Goal: Transaction & Acquisition: Download file/media

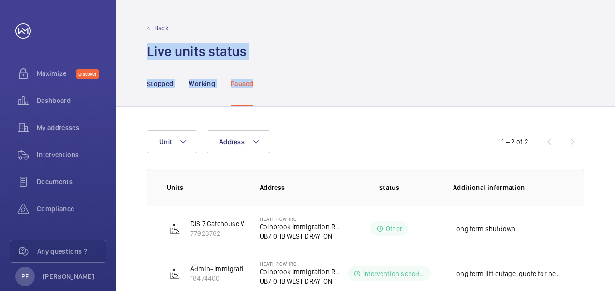
drag, startPoint x: 323, startPoint y: 91, endPoint x: 215, endPoint y: 27, distance: 126.1
click at [215, 27] on div "Back Live units status﻿ Stopped Working Paused Address Unit 1 – 2 of 2 Units Ad…" at bounding box center [365, 145] width 499 height 291
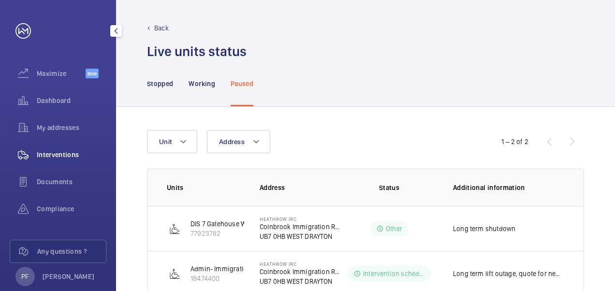
click at [62, 149] on div "Interventions" at bounding box center [58, 154] width 97 height 23
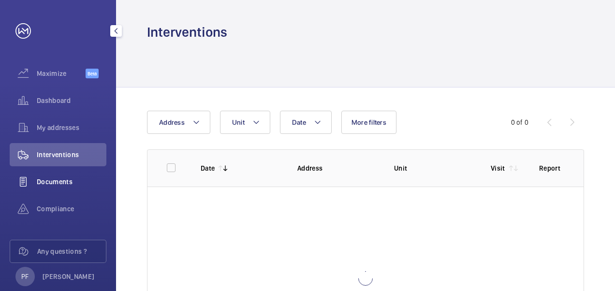
click at [63, 182] on span "Documents" at bounding box center [72, 182] width 70 height 10
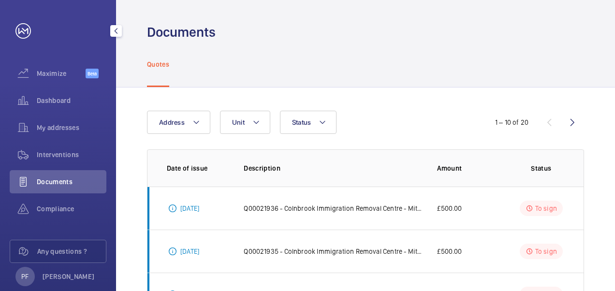
click at [63, 182] on span "Documents" at bounding box center [72, 182] width 70 height 10
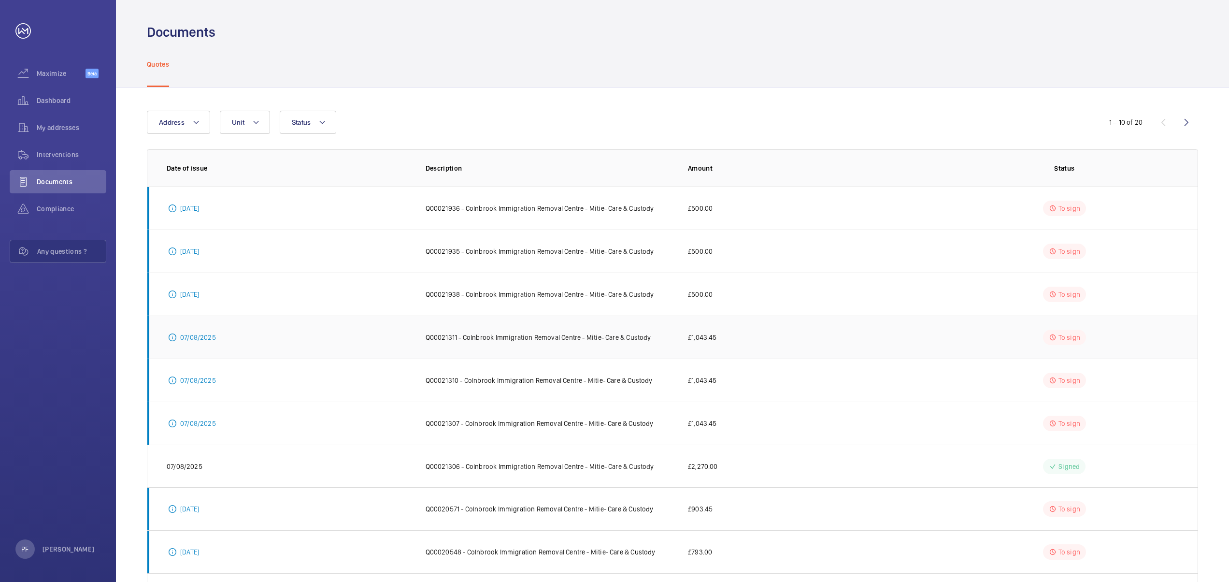
drag, startPoint x: 587, startPoint y: 0, endPoint x: 759, endPoint y: 332, distance: 374.0
click at [614, 290] on td "£1,043.45" at bounding box center [804, 336] width 263 height 43
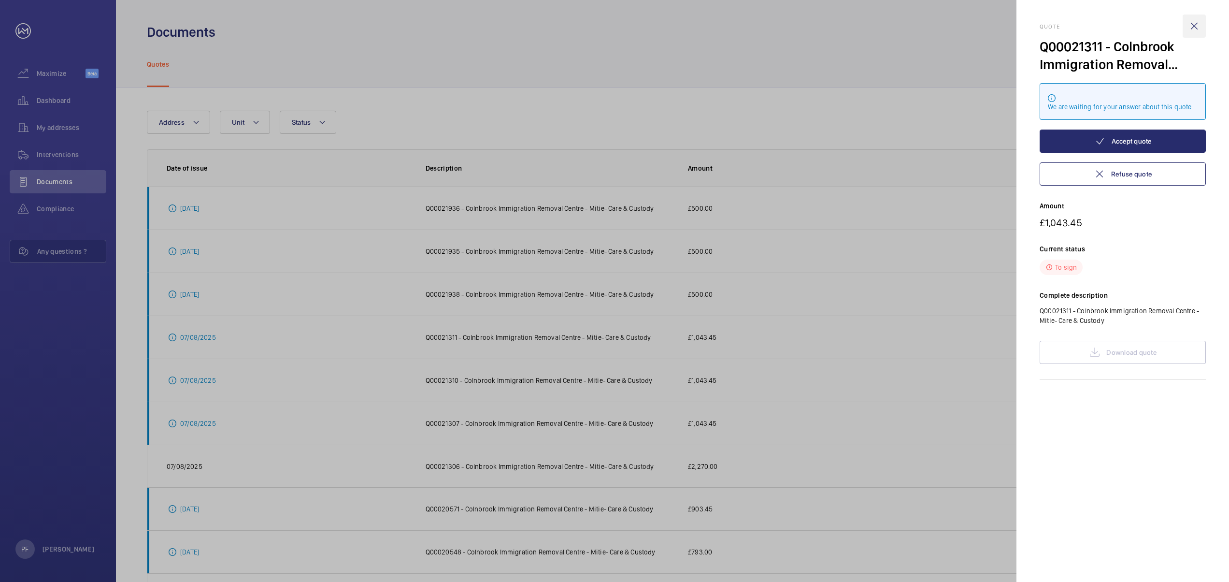
click at [614, 27] on wm-front-icon-button at bounding box center [1194, 25] width 23 height 23
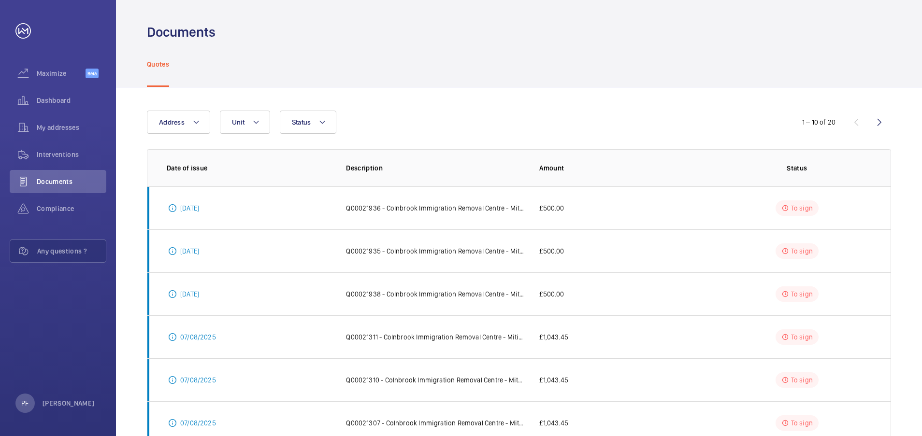
drag, startPoint x: 1131, startPoint y: 0, endPoint x: 612, endPoint y: 116, distance: 531.8
click at [612, 116] on div "Address Unit Status" at bounding box center [461, 122] width 628 height 23
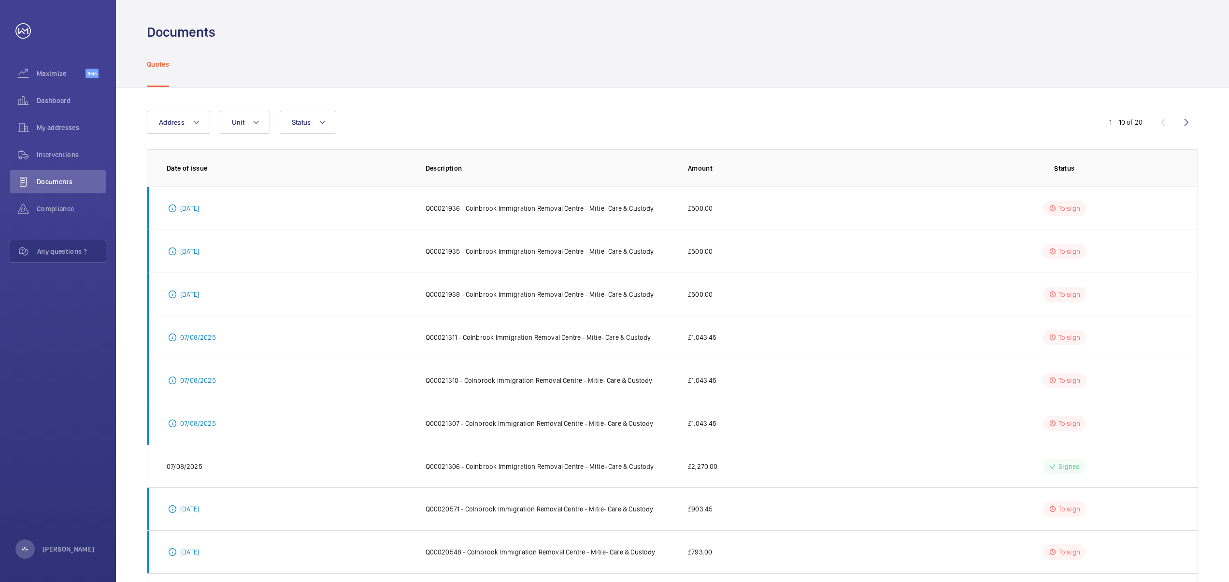
drag, startPoint x: 888, startPoint y: 6, endPoint x: 1232, endPoint y: 392, distance: 517.4
click at [614, 290] on html "Your request has been sent. We will contact you soon. Maximize Beta Dashboard M…" at bounding box center [614, 291] width 1229 height 582
click at [614, 290] on p "Q00021306 - Colnbrook Immigration Removal Centre - Mitie- Care & Custody" at bounding box center [540, 466] width 229 height 10
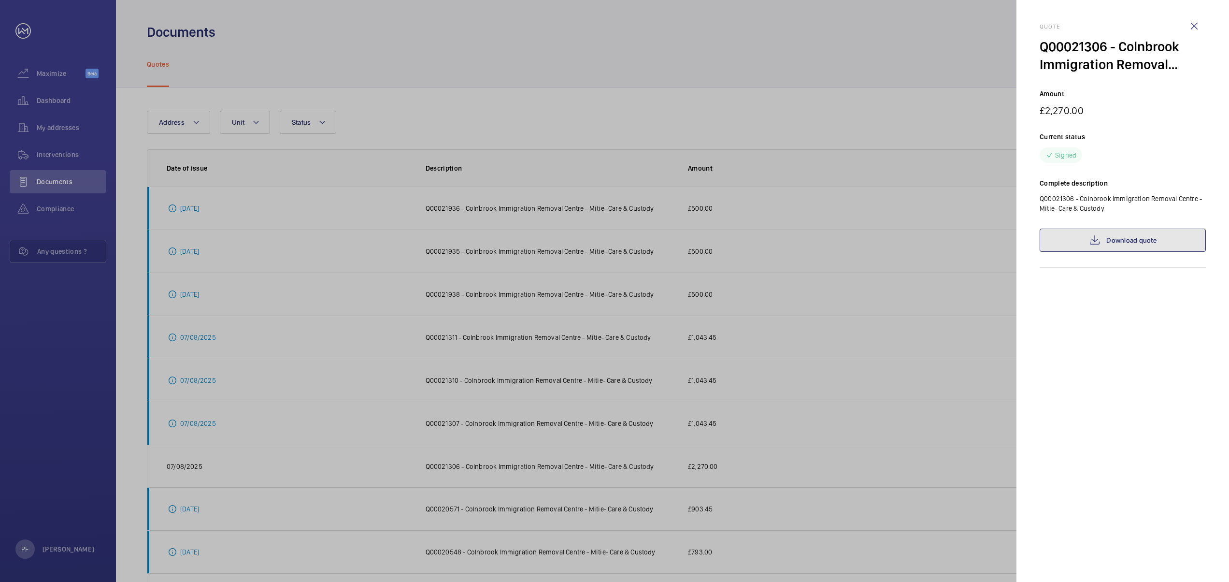
click at [614, 239] on link "Download quote" at bounding box center [1123, 240] width 166 height 23
click at [614, 25] on wm-front-icon-button at bounding box center [1194, 25] width 23 height 23
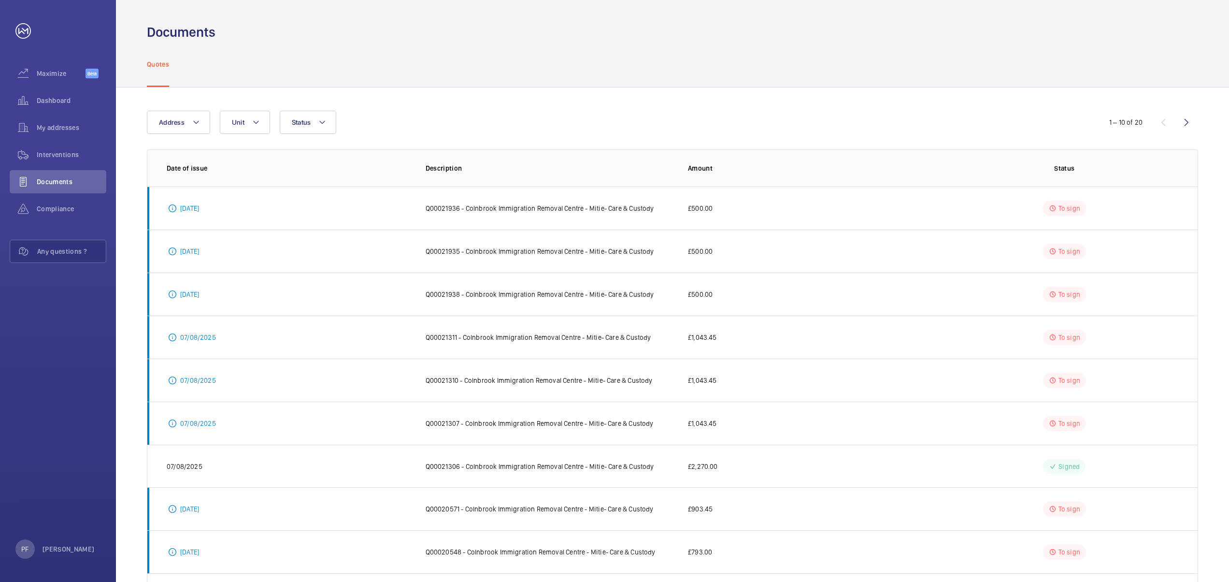
drag, startPoint x: 1215, startPoint y: 451, endPoint x: 1216, endPoint y: 509, distance: 58.5
click at [614, 290] on div "Address Unit Status 1 – 10 of 20 Date of issue Description Amount Status [DATE]…" at bounding box center [672, 362] width 1113 height 551
drag, startPoint x: 1216, startPoint y: 509, endPoint x: 1220, endPoint y: 530, distance: 21.1
click at [614, 290] on div "Address Unit Status 1 – 10 of 20 Date of issue Description Amount Status [DATE]…" at bounding box center [672, 362] width 1113 height 551
